Goal: Transaction & Acquisition: Obtain resource

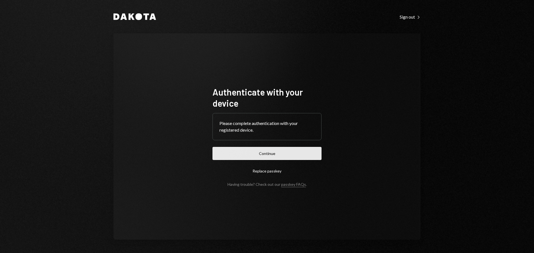
click at [245, 149] on button "Continue" at bounding box center [266, 153] width 109 height 13
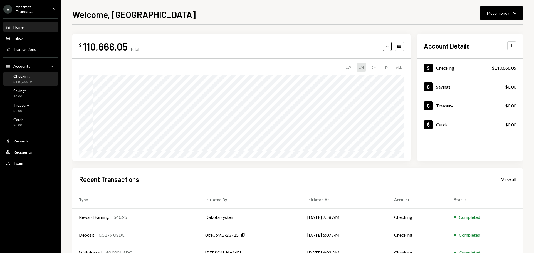
click at [38, 75] on div "Checking $110,666.05" at bounding box center [31, 79] width 50 height 11
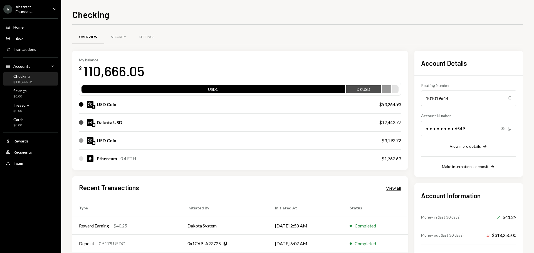
click at [387, 186] on div "View all" at bounding box center [393, 188] width 15 height 6
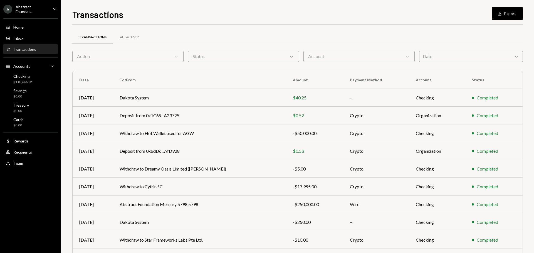
click at [434, 51] on div "Date Chevron Down" at bounding box center [471, 56] width 104 height 11
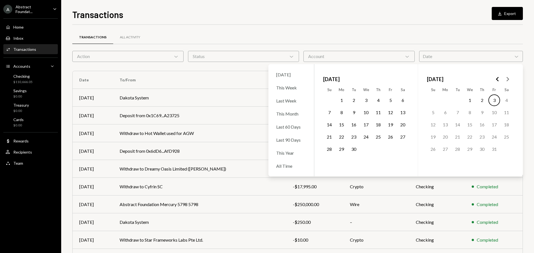
click at [342, 100] on button "1" at bounding box center [341, 100] width 12 height 12
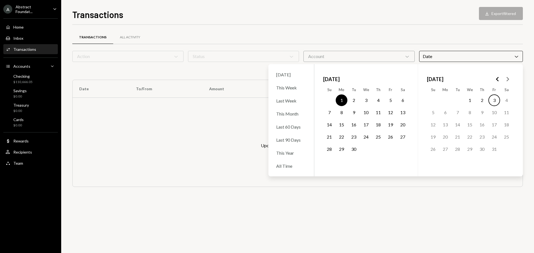
click at [356, 150] on button "30" at bounding box center [354, 149] width 12 height 12
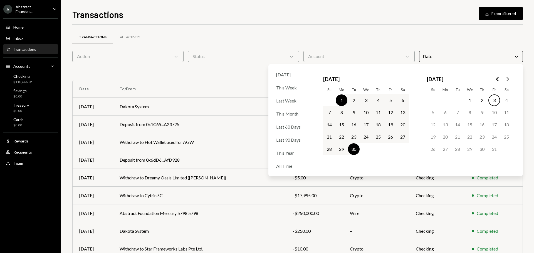
click at [354, 55] on div "Account Chevron Down" at bounding box center [358, 56] width 111 height 11
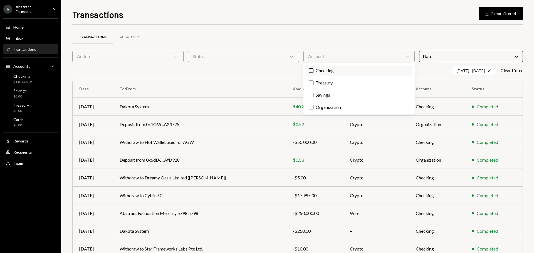
click at [347, 68] on label "Checking" at bounding box center [358, 71] width 107 height 10
click at [313, 68] on button "Checking" at bounding box center [311, 70] width 4 height 4
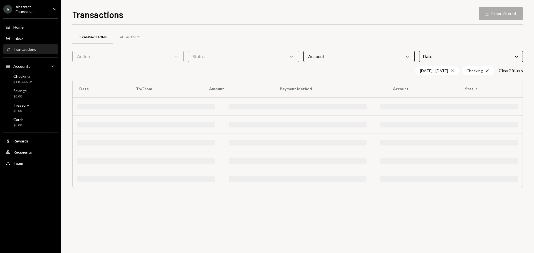
click at [276, 53] on div "Status Chevron Down" at bounding box center [243, 56] width 111 height 11
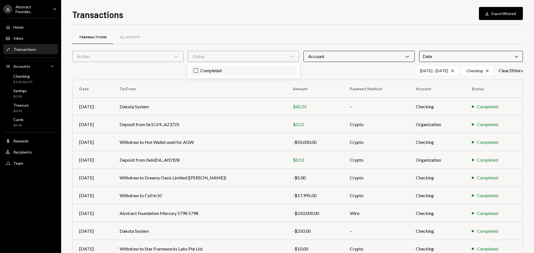
click at [247, 68] on label "Completed" at bounding box center [243, 71] width 107 height 10
click at [198, 68] on button "Completed" at bounding box center [195, 70] width 4 height 4
click at [498, 15] on button "Download Export filtered" at bounding box center [501, 13] width 44 height 13
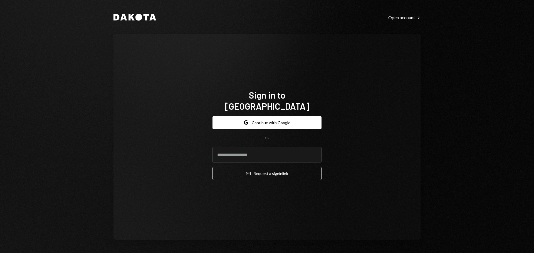
type input "**********"
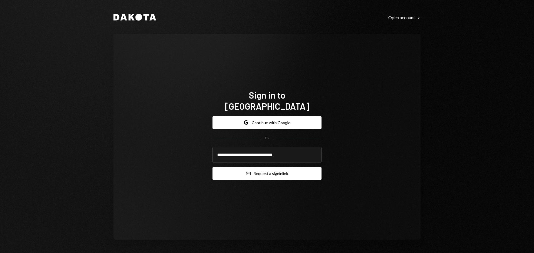
click at [259, 167] on button "Email Request a sign in link" at bounding box center [266, 173] width 109 height 13
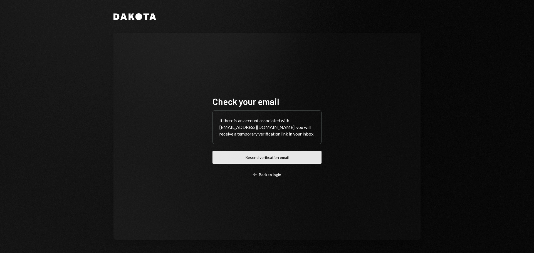
click at [282, 163] on button "Resend verification email" at bounding box center [266, 157] width 109 height 13
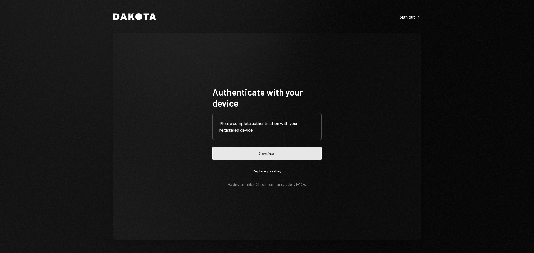
click at [218, 151] on button "Continue" at bounding box center [266, 153] width 109 height 13
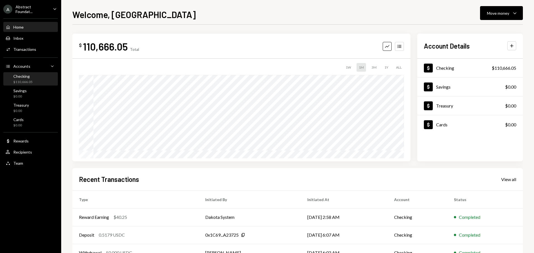
click at [30, 80] on div "$110,666.05" at bounding box center [22, 82] width 19 height 5
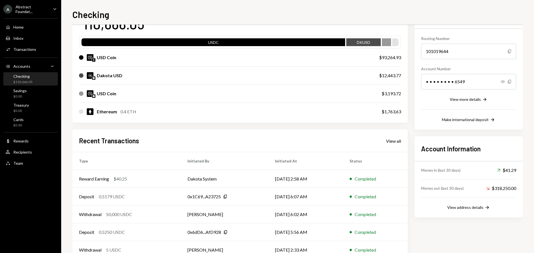
scroll to position [64, 0]
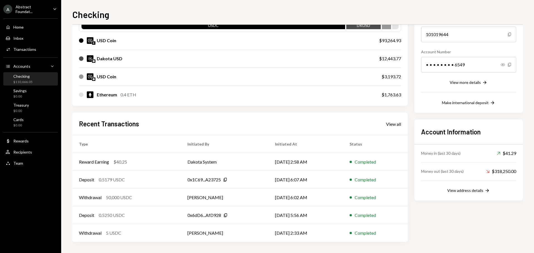
click at [34, 8] on div "Abstract Foundat..." at bounding box center [32, 8] width 33 height 9
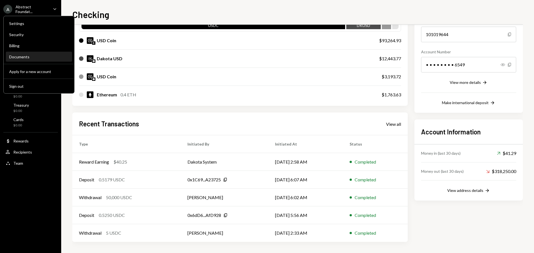
click at [33, 54] on div "Documents" at bounding box center [38, 56] width 59 height 9
